Goal: Complete application form

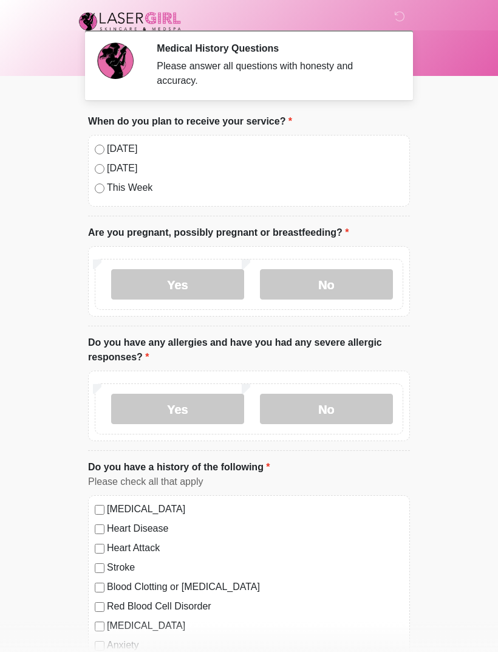
click at [226, 280] on label "Yes" at bounding box center [177, 284] width 133 height 30
click at [346, 290] on label "No" at bounding box center [326, 284] width 133 height 30
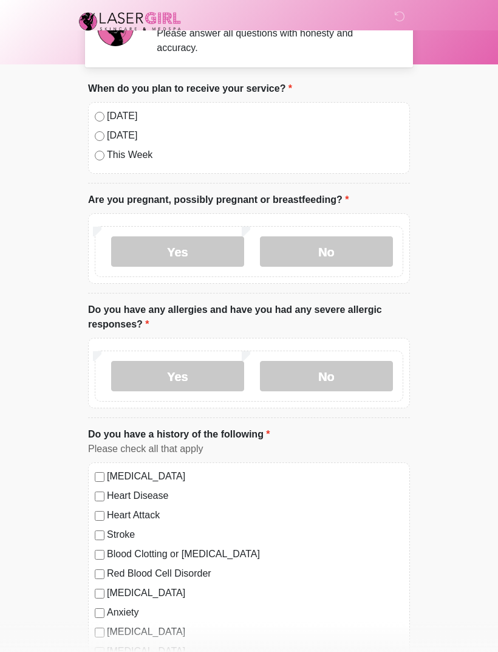
scroll to position [32, 0]
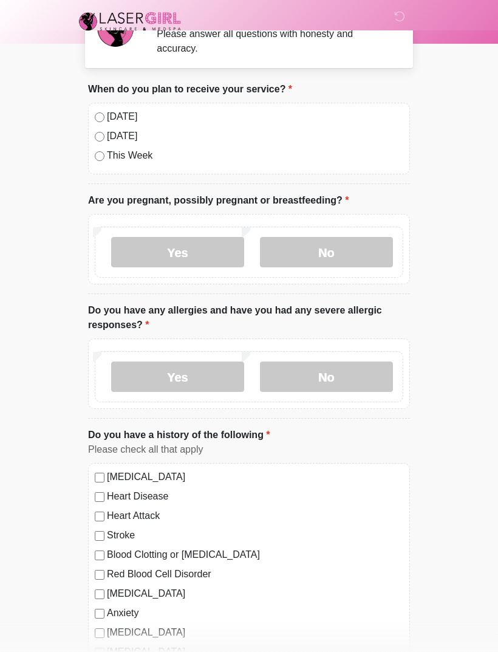
click at [358, 382] on label "No" at bounding box center [326, 377] width 133 height 30
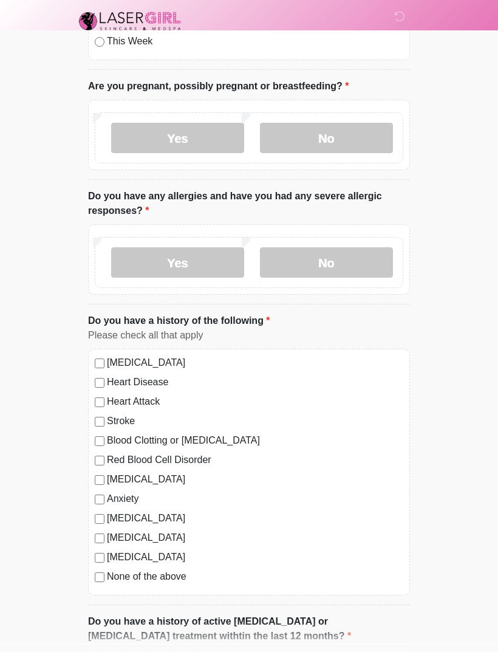
scroll to position [222, 0]
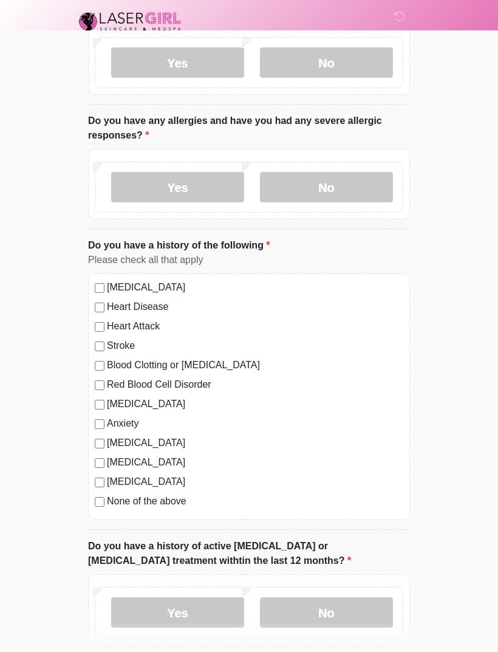
click at [180, 503] on label "None of the above" at bounding box center [255, 501] width 297 height 15
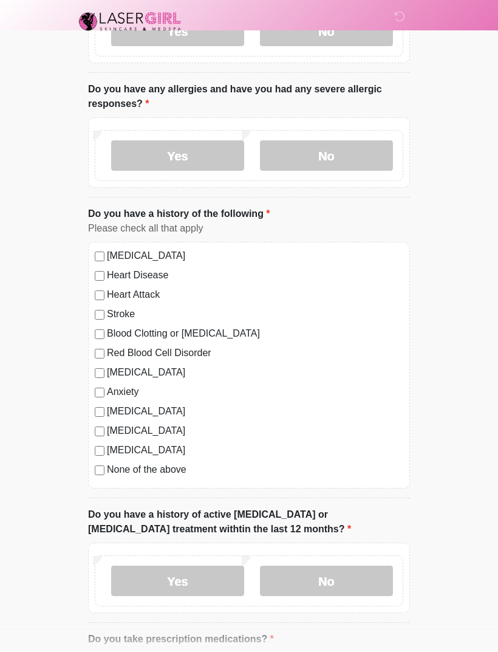
scroll to position [355, 0]
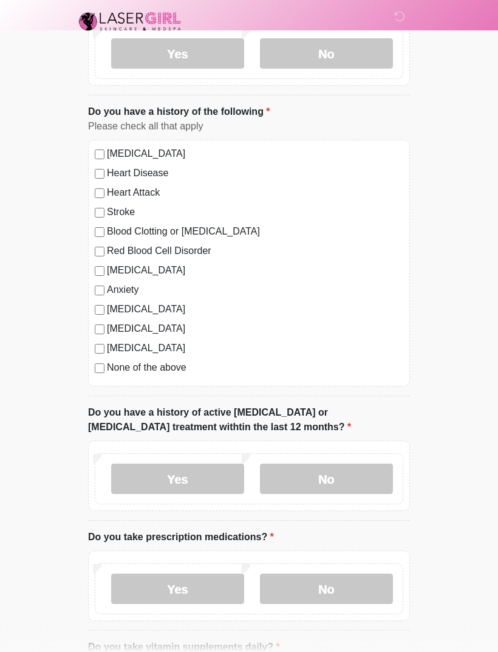
click at [352, 478] on label "No" at bounding box center [326, 479] width 133 height 30
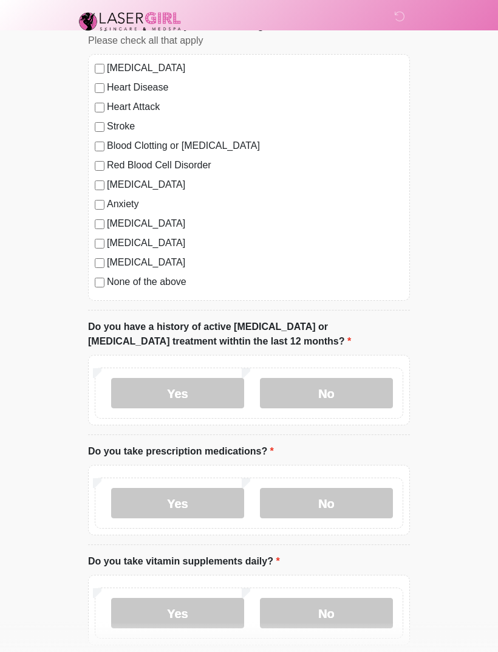
scroll to position [471, 0]
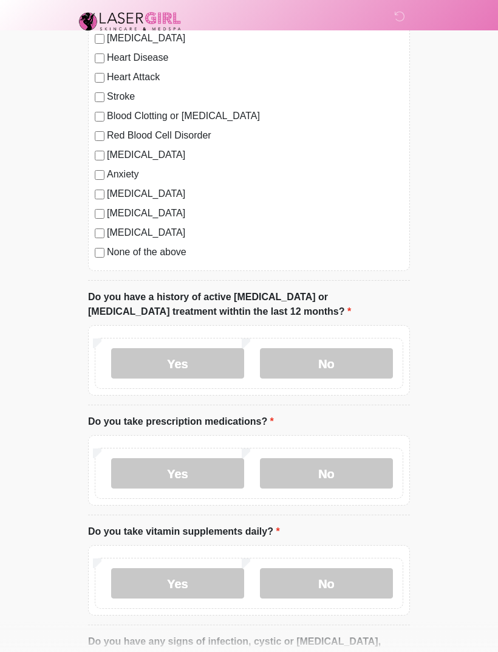
click at [355, 476] on label "No" at bounding box center [326, 473] width 133 height 30
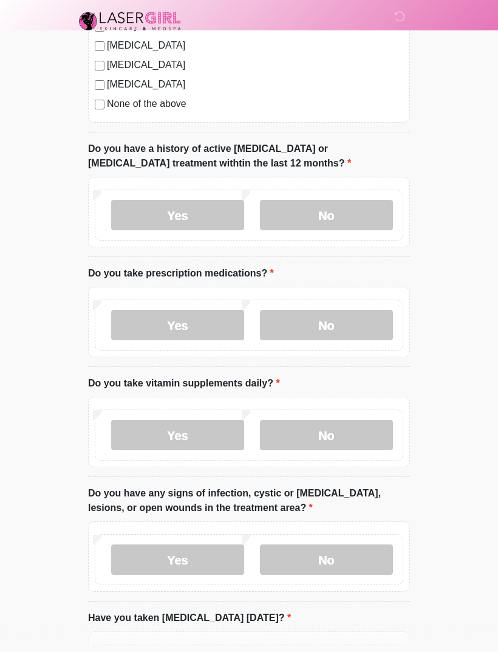
scroll to position [645, 0]
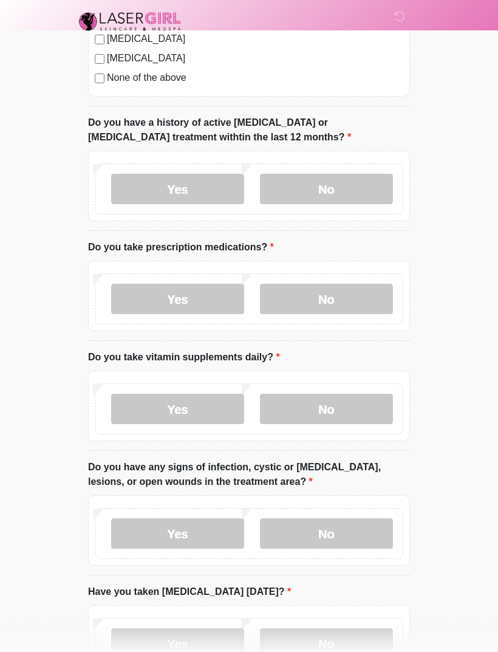
click at [224, 404] on label "Yes" at bounding box center [177, 409] width 133 height 30
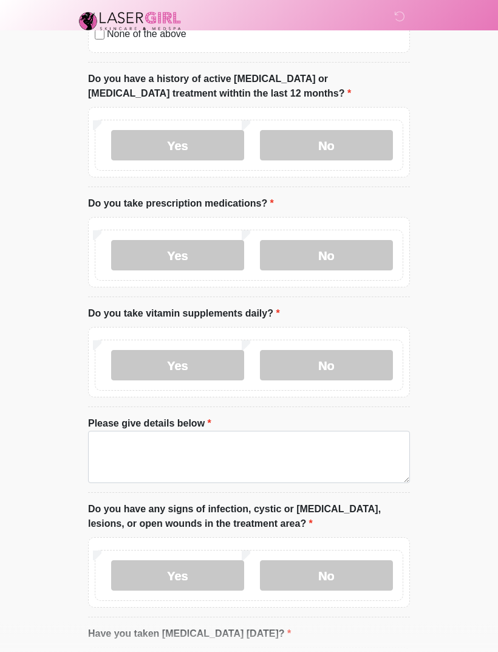
scroll to position [745, 0]
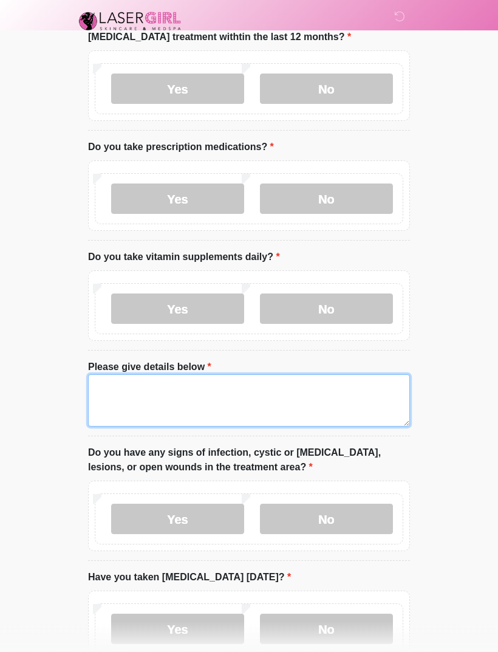
click at [305, 395] on textarea "Please give details below" at bounding box center [249, 401] width 322 height 52
type textarea "*"
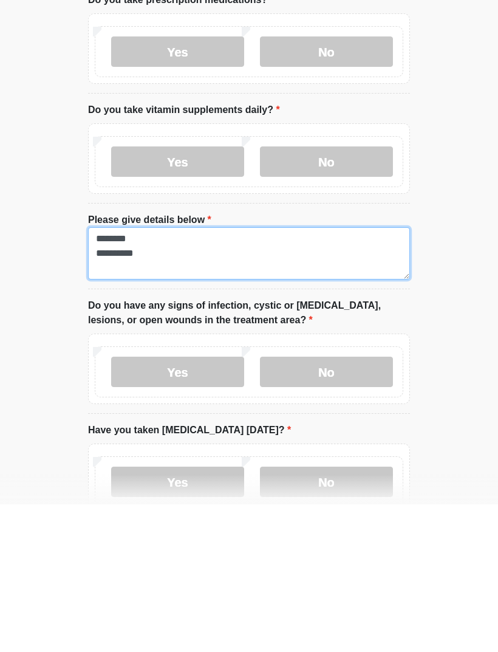
scroll to position [893, 0]
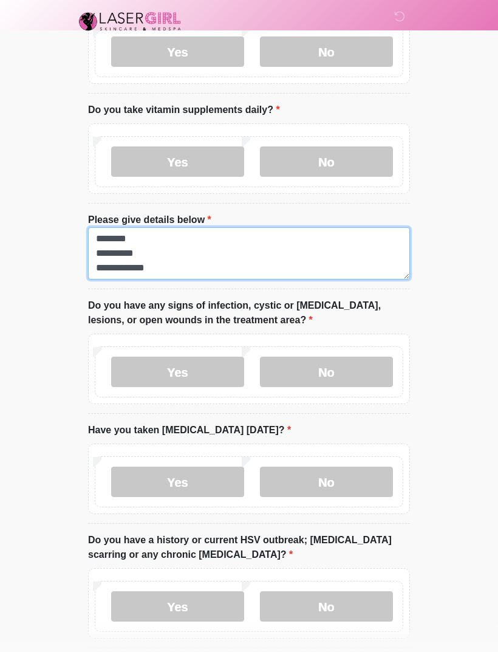
type textarea "**********"
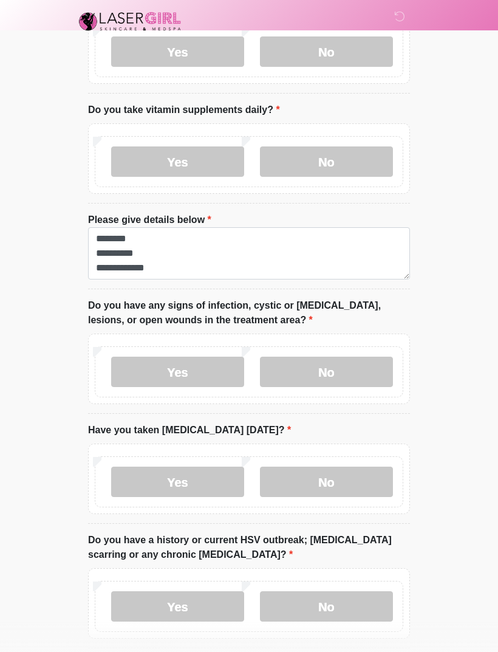
click at [363, 373] on label "No" at bounding box center [326, 372] width 133 height 30
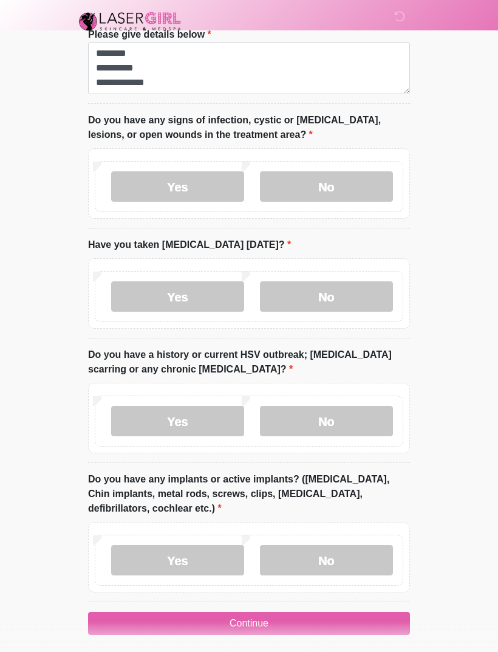
scroll to position [1077, 0]
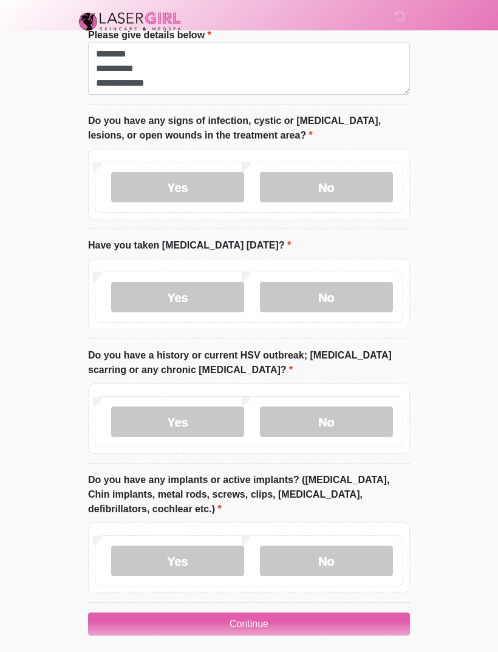
click at [372, 291] on label "No" at bounding box center [326, 297] width 133 height 30
click at [366, 423] on label "No" at bounding box center [326, 422] width 133 height 30
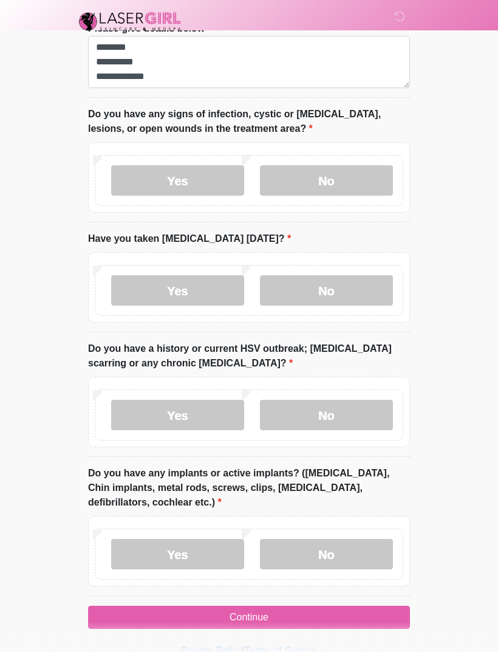
click at [359, 554] on label "No" at bounding box center [326, 554] width 133 height 30
click at [311, 611] on button "Continue" at bounding box center [249, 617] width 322 height 23
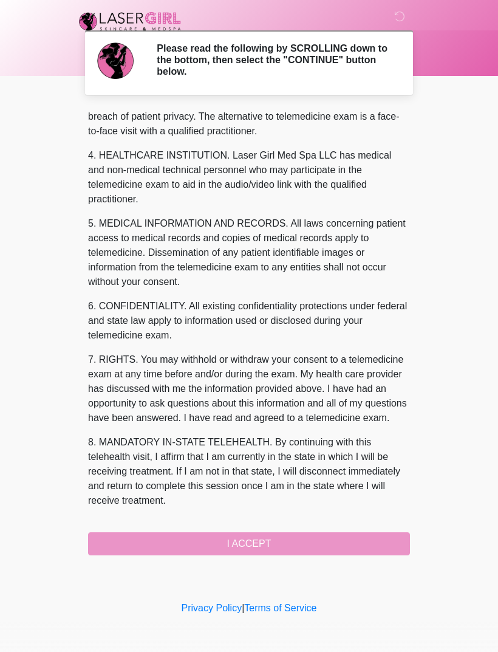
scroll to position [325, 0]
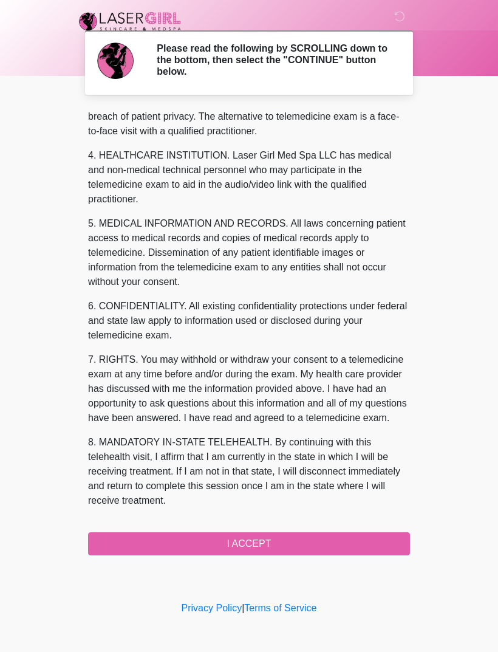
click at [331, 541] on button "I ACCEPT" at bounding box center [249, 543] width 322 height 23
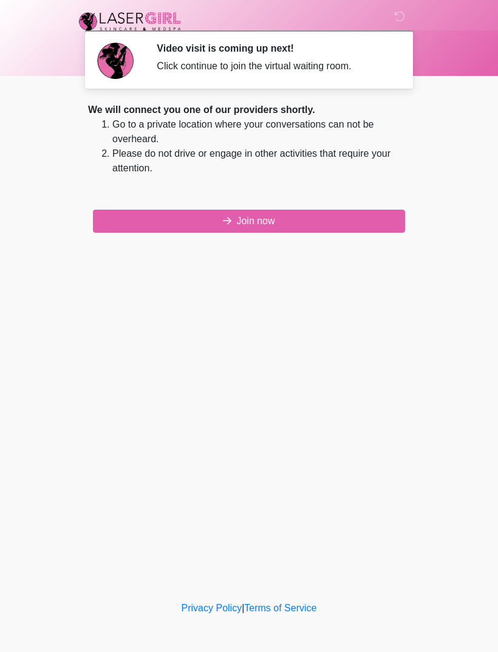
click at [359, 213] on button "Join now" at bounding box center [249, 221] width 312 height 23
